Goal: Task Accomplishment & Management: Complete application form

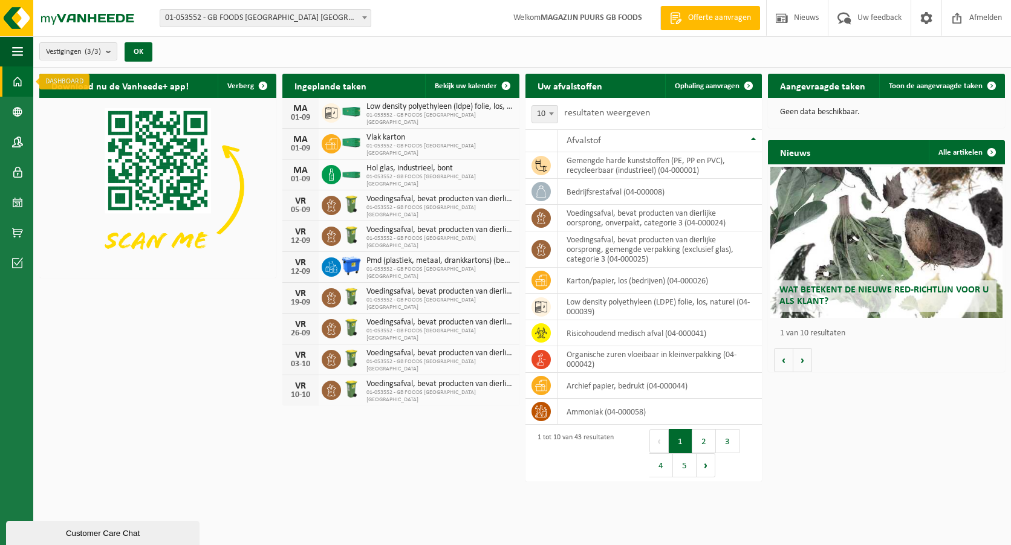
click at [18, 83] on span at bounding box center [17, 81] width 11 height 30
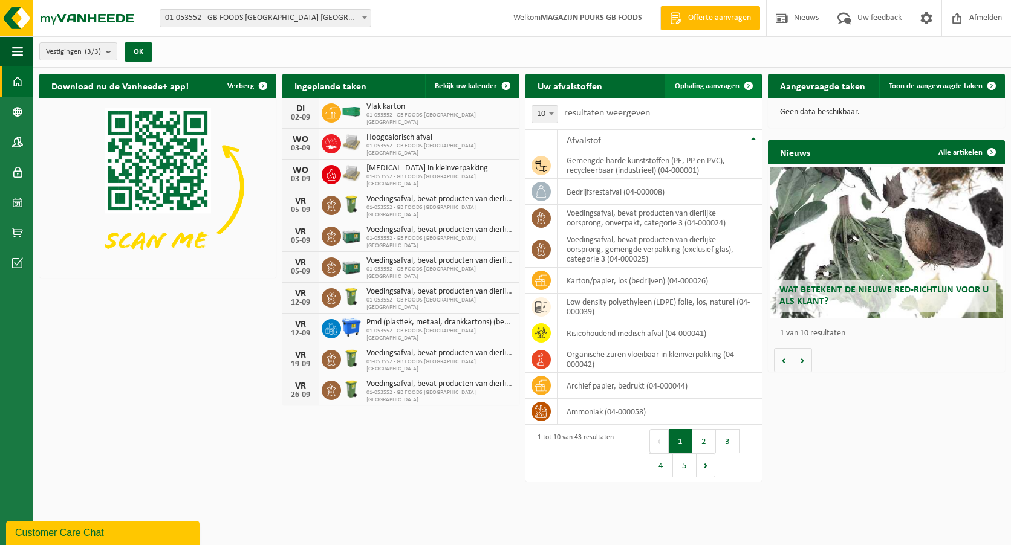
click at [699, 83] on span "Ophaling aanvragen" at bounding box center [707, 86] width 65 height 8
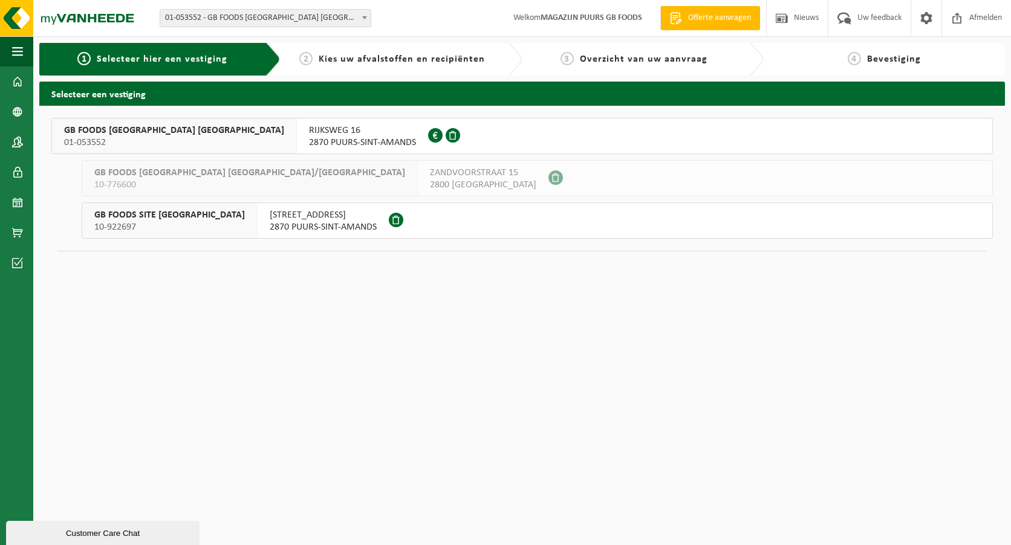
click at [97, 137] on span "01-053552" at bounding box center [174, 143] width 220 height 12
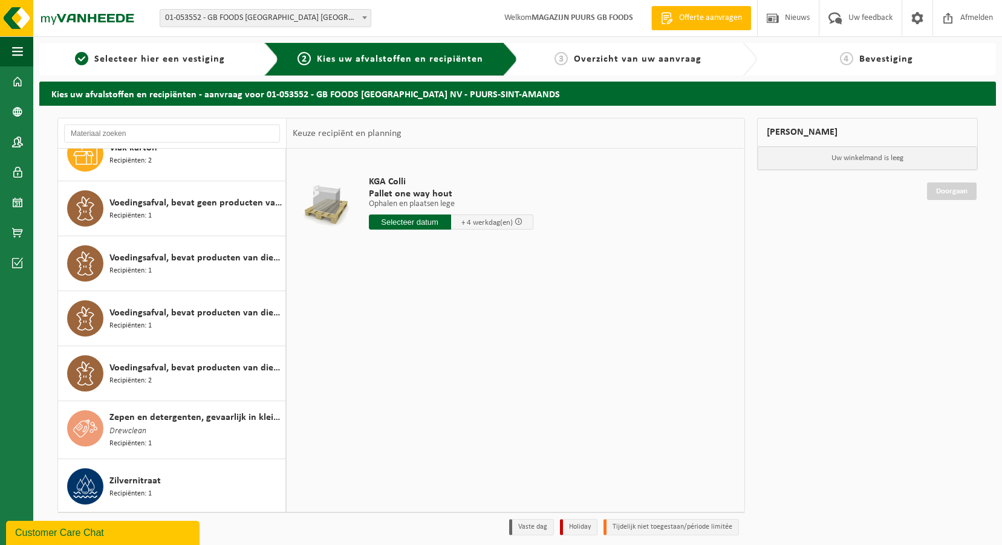
scroll to position [1832, 0]
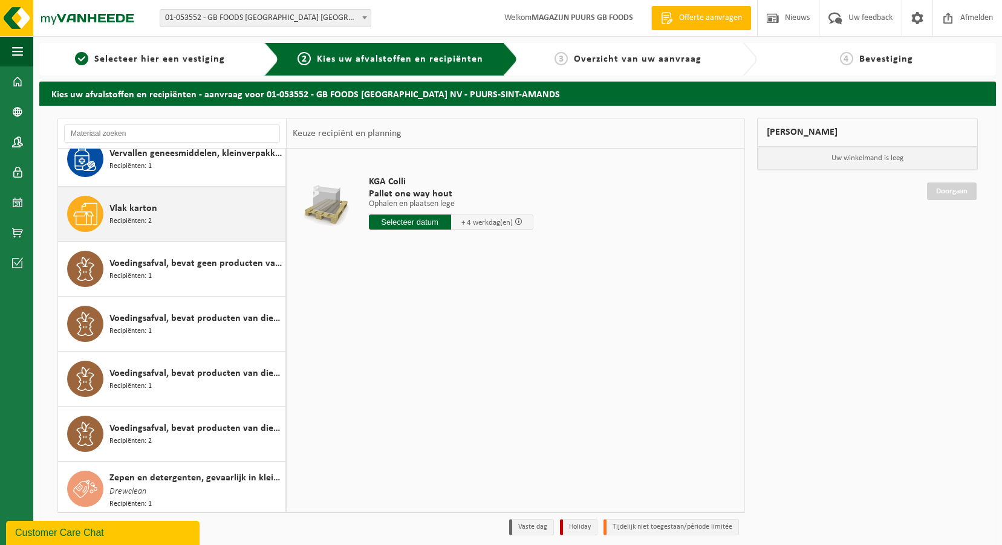
click at [181, 216] on div "Vlak karton Recipiënten: 2" at bounding box center [195, 214] width 173 height 36
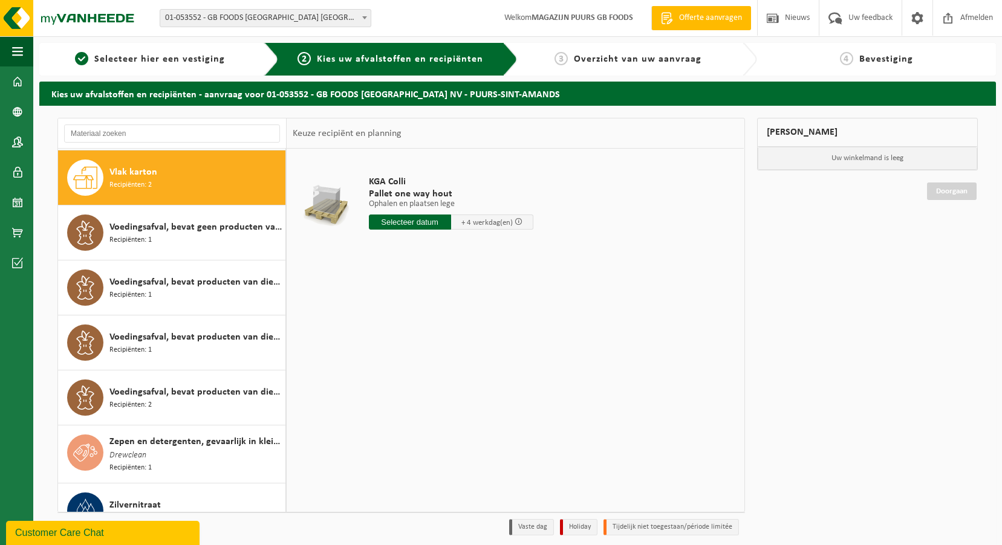
scroll to position [1870, 0]
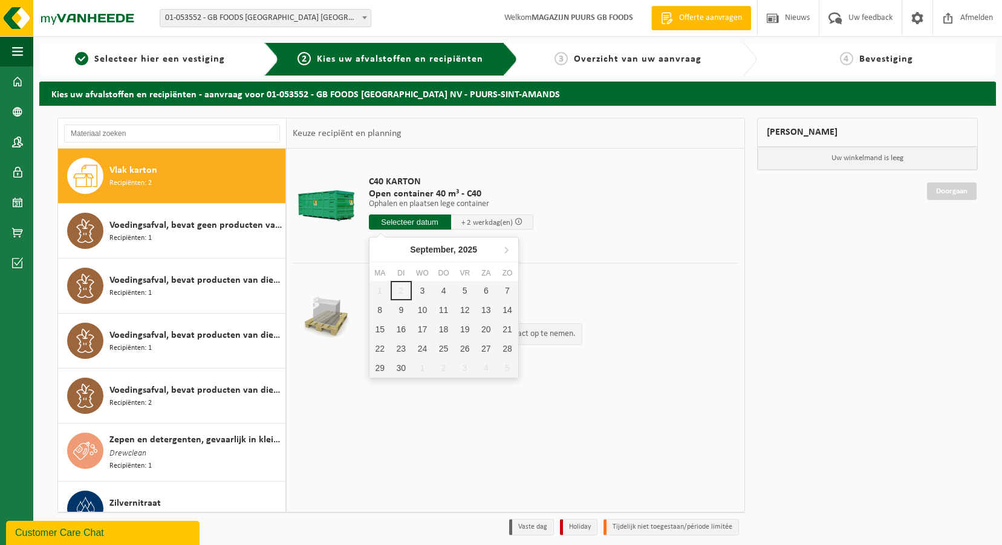
click at [396, 219] on input "text" at bounding box center [410, 222] width 82 height 15
click at [418, 292] on div "3" at bounding box center [422, 290] width 21 height 19
type input "Van 2025-09-03"
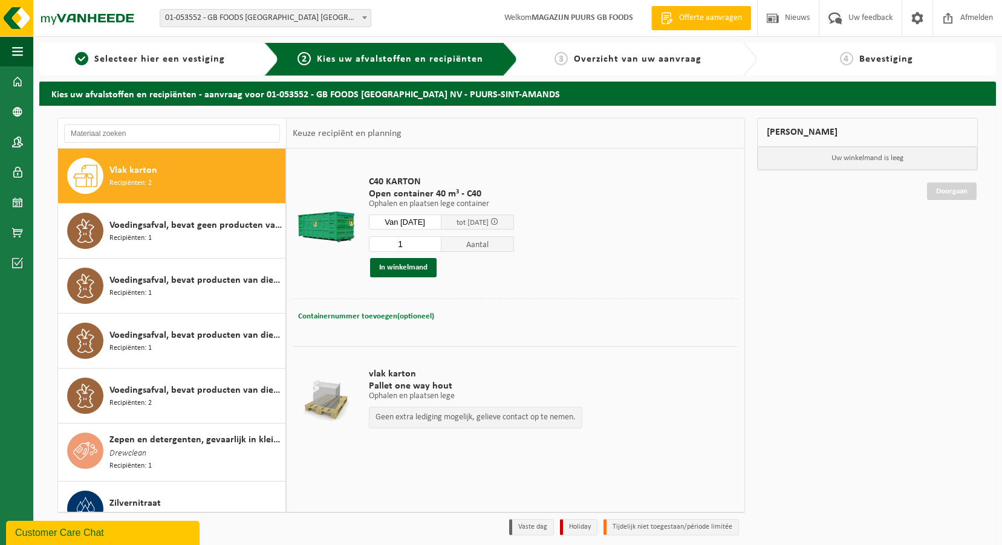
click at [393, 314] on span "Containernummer toevoegen(optioneel)" at bounding box center [366, 316] width 136 height 8
type input "c40-1475"
click at [416, 268] on button "In winkelmand" at bounding box center [403, 267] width 66 height 19
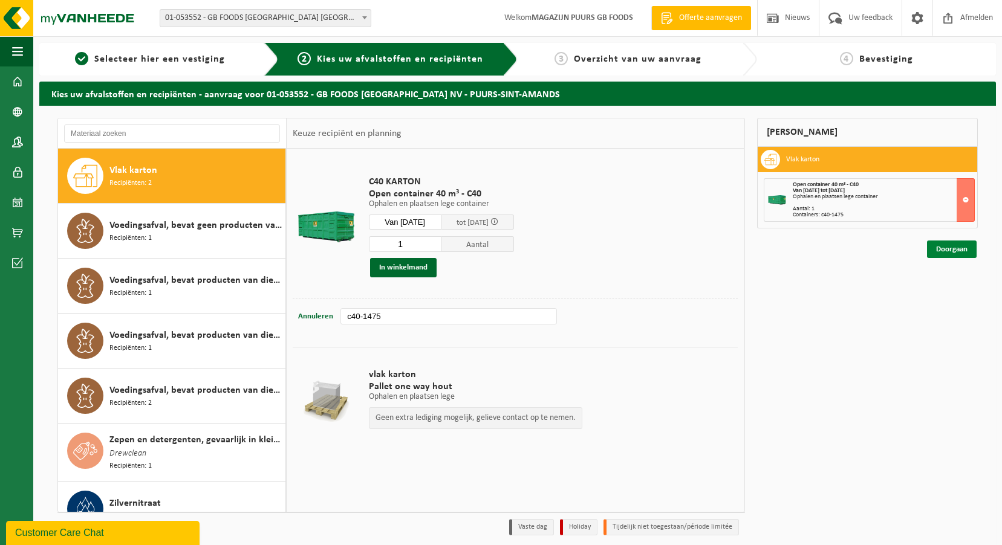
click at [929, 251] on link "Doorgaan" at bounding box center [952, 250] width 50 height 18
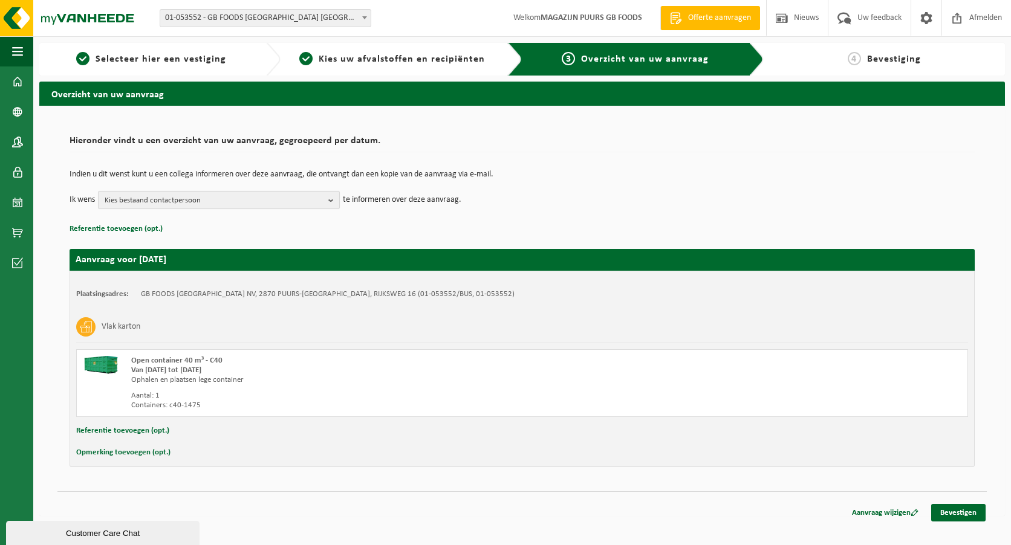
click at [261, 207] on span "Kies bestaand contactpersoon" at bounding box center [214, 201] width 219 height 18
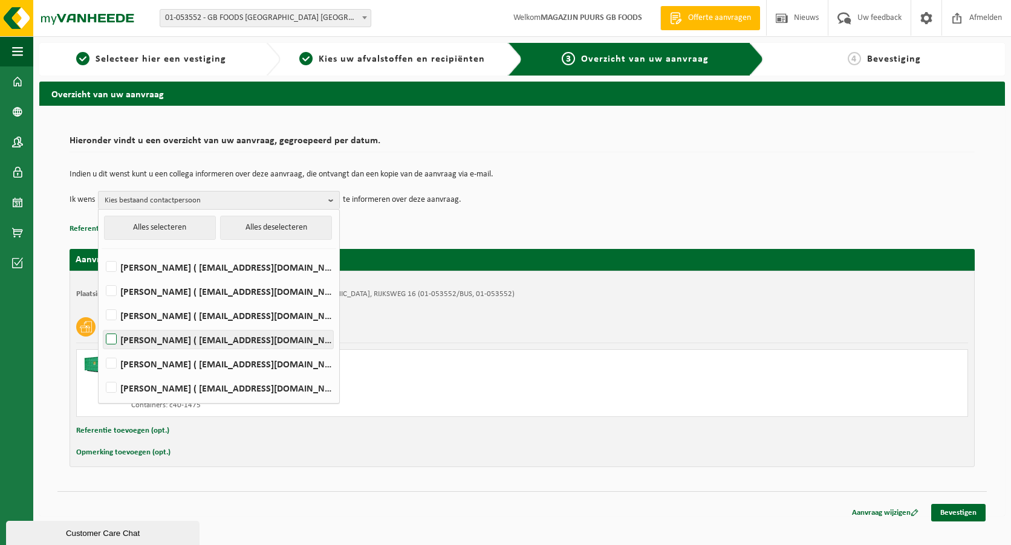
click at [198, 341] on label "Andre Reyniers ( andre_reyniers@thegbfoods.com )" at bounding box center [218, 340] width 230 height 18
click at [102, 325] on input "Andre Reyniers ( andre_reyniers@thegbfoods.com )" at bounding box center [101, 324] width 1 height 1
checkbox input "true"
click at [191, 392] on label "Said Tizi ( said_tizi@thegbfoods.com )" at bounding box center [218, 388] width 230 height 18
click at [102, 373] on input "Said Tizi ( said_tizi@thegbfoods.com )" at bounding box center [101, 372] width 1 height 1
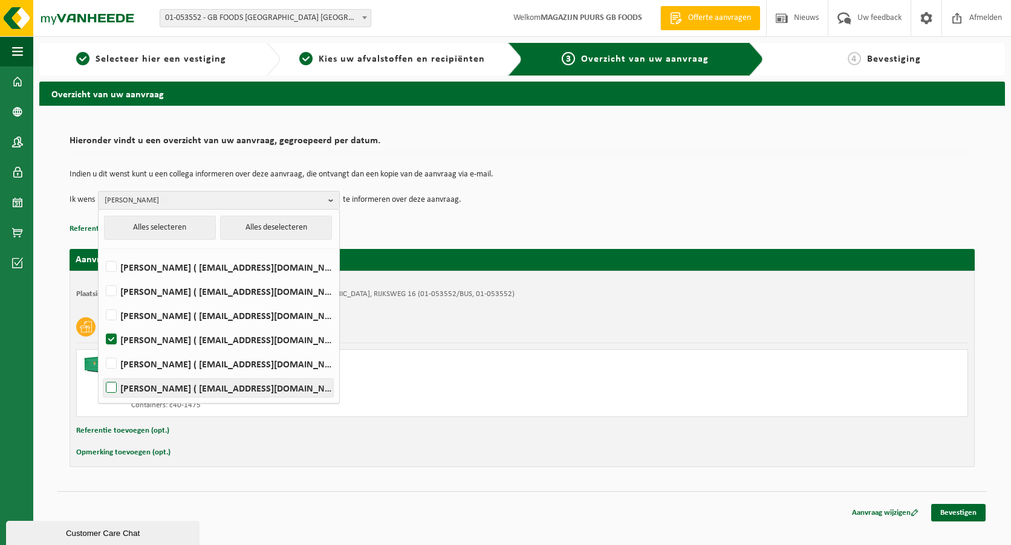
checkbox input "true"
click at [648, 176] on p "Indien u dit wenst kunt u een collega informeren over deze aanvraag, die ontvan…" at bounding box center [522, 174] width 905 height 8
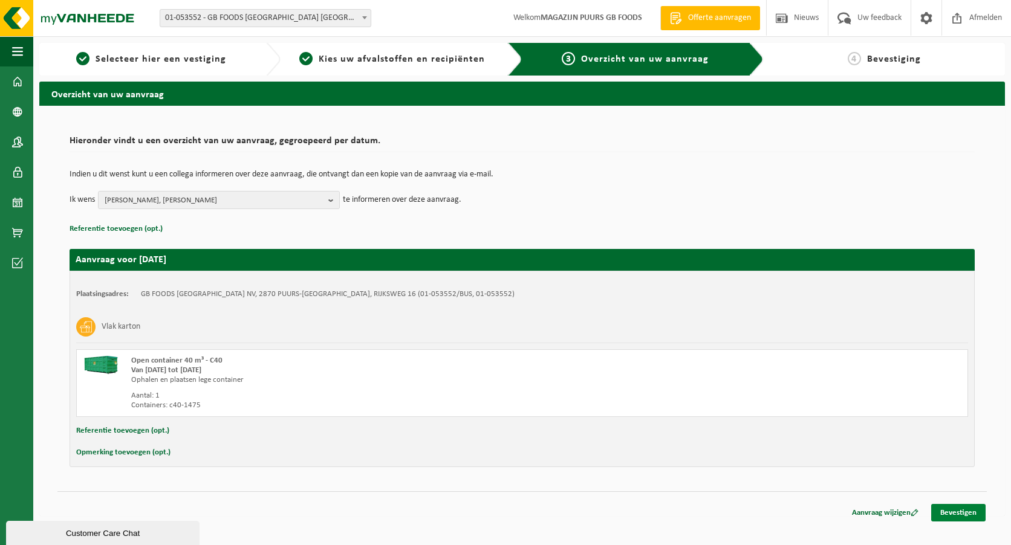
click at [943, 513] on link "Bevestigen" at bounding box center [958, 513] width 54 height 18
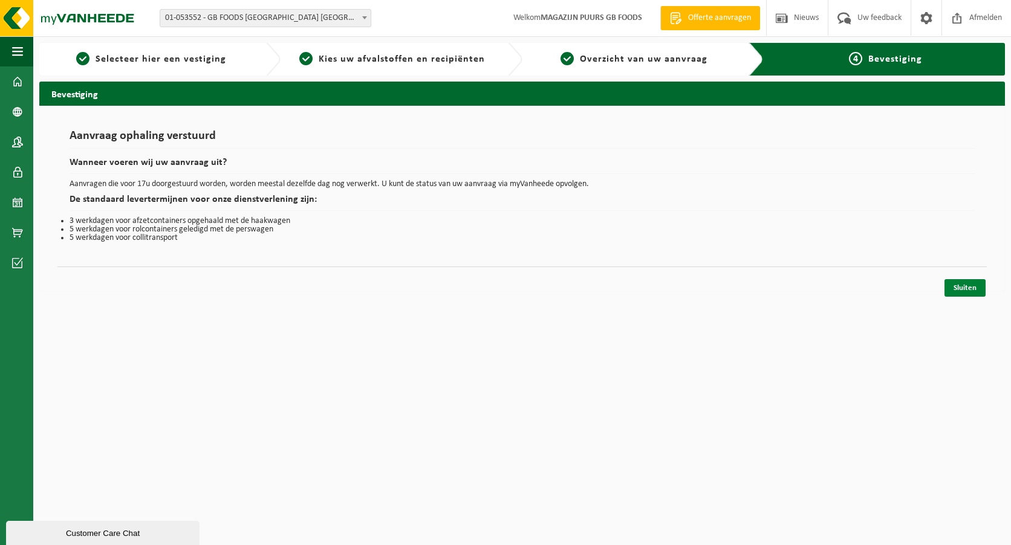
click at [973, 288] on link "Sluiten" at bounding box center [964, 288] width 41 height 18
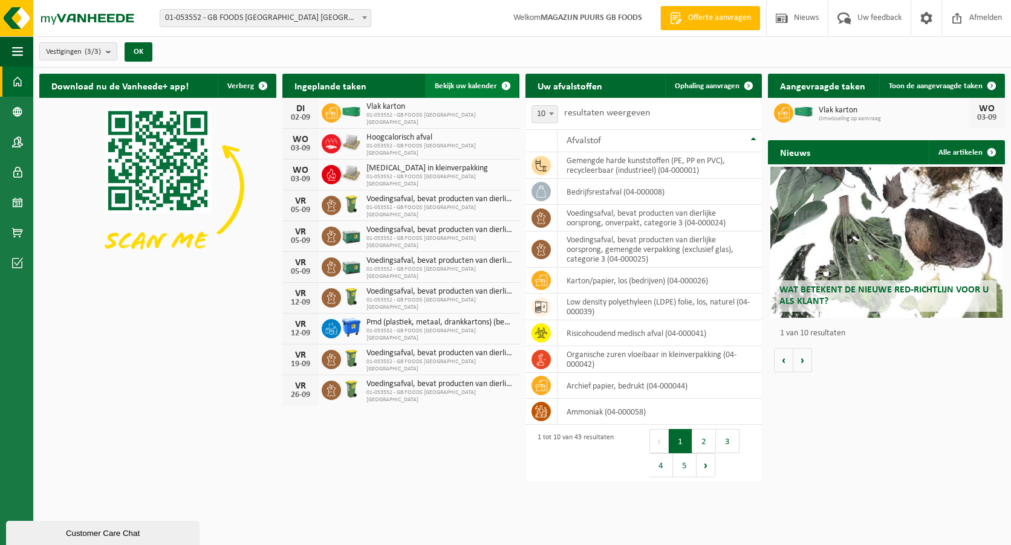
click at [477, 85] on span "Bekijk uw kalender" at bounding box center [466, 86] width 62 height 8
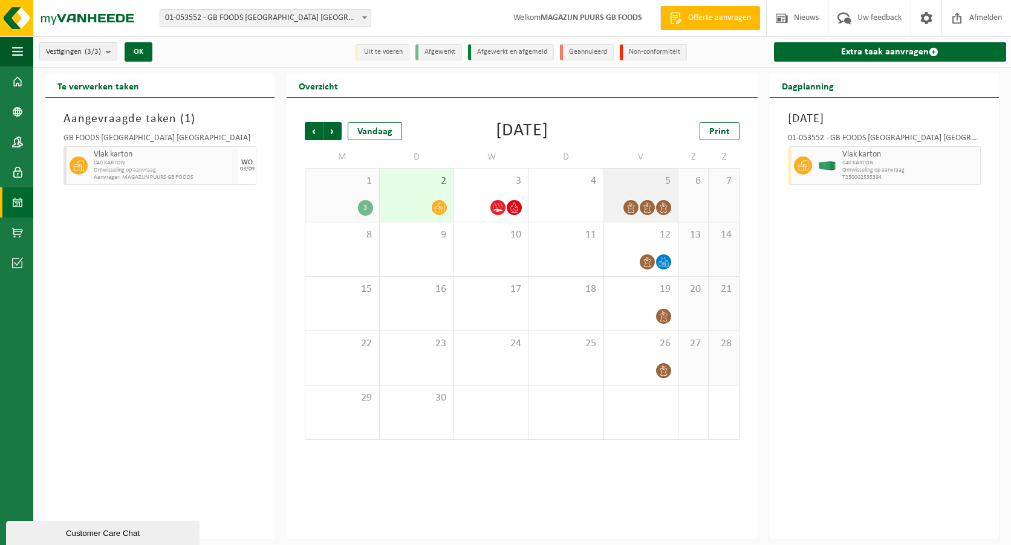
click at [631, 201] on span at bounding box center [630, 207] width 15 height 15
